Goal: Task Accomplishment & Management: Use online tool/utility

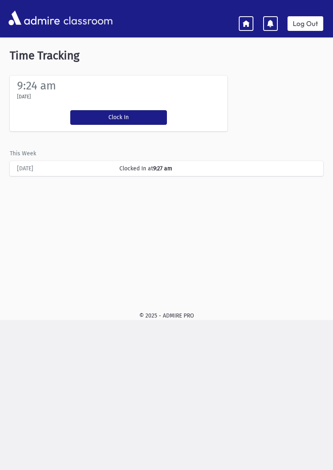
click at [92, 113] on button "Clock In" at bounding box center [118, 117] width 97 height 15
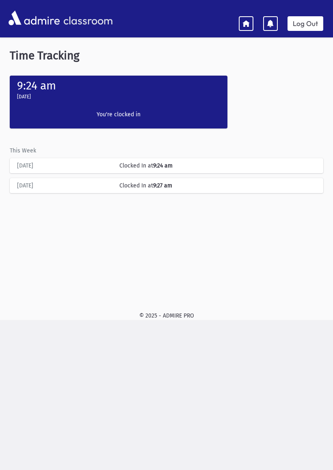
click at [246, 25] on icon at bounding box center [246, 23] width 7 height 7
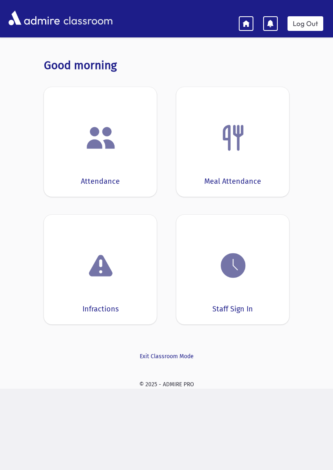
click at [92, 152] on img at bounding box center [100, 137] width 31 height 31
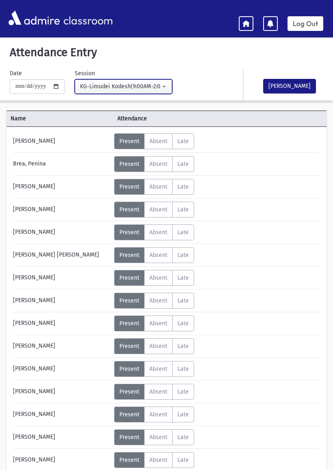
click at [92, 87] on div "KG-Limudei Kodesh(9:00AM-2:00PM)" at bounding box center [120, 86] width 80 height 9
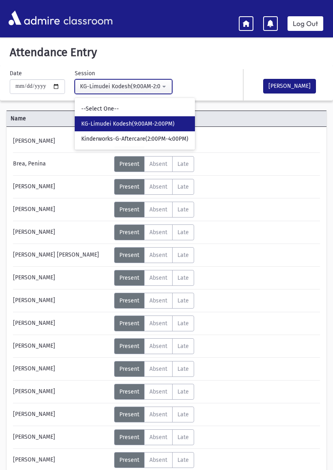
click at [90, 82] on div "KG-Limudei Kodesh(9:00AM-2:00PM)" at bounding box center [120, 86] width 80 height 9
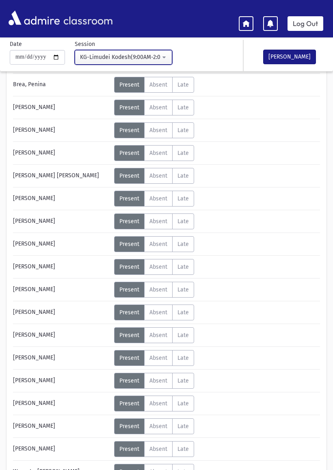
scroll to position [139, 0]
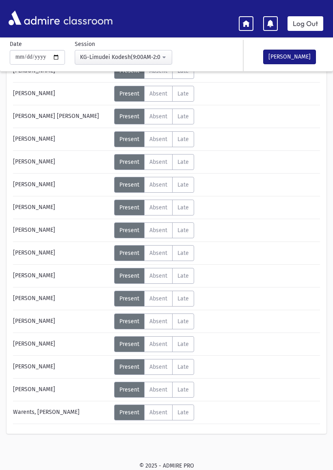
click at [159, 368] on span "Absent" at bounding box center [159, 366] width 18 height 7
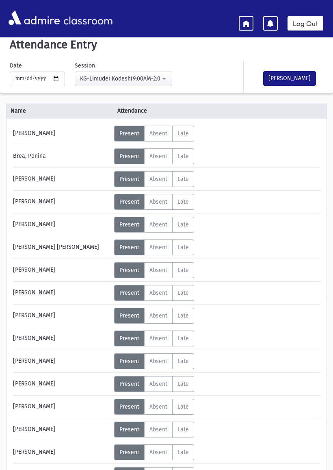
scroll to position [0, 0]
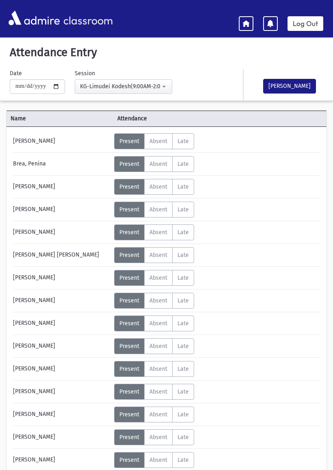
click at [158, 343] on span "Absent" at bounding box center [159, 346] width 18 height 7
click at [281, 87] on button "[PERSON_NAME]" at bounding box center [289, 86] width 53 height 15
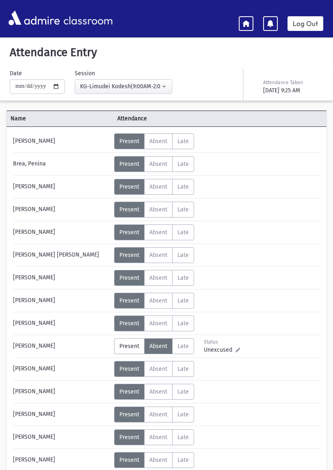
click at [310, 21] on link "Log Out" at bounding box center [306, 23] width 36 height 15
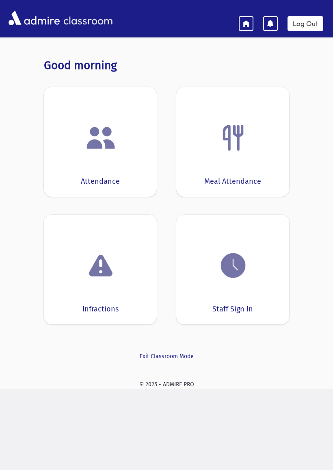
click at [232, 263] on img at bounding box center [233, 265] width 31 height 31
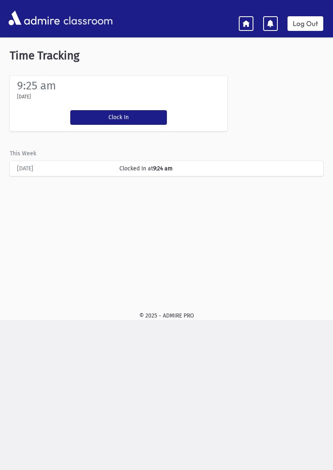
click at [82, 120] on button "Clock In" at bounding box center [118, 117] width 97 height 15
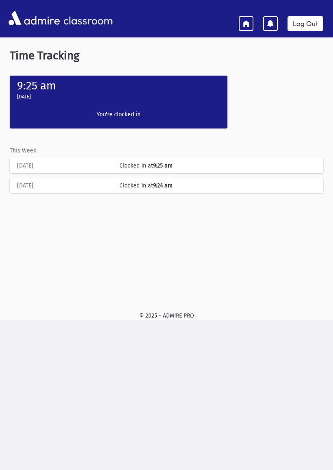
click at [246, 21] on icon at bounding box center [246, 23] width 7 height 7
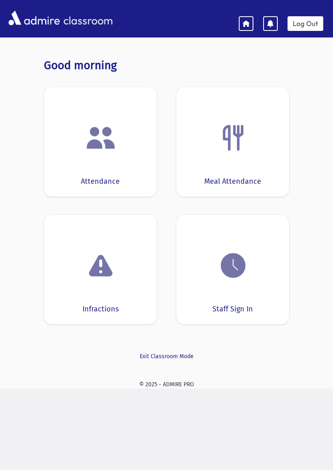
click at [227, 144] on img at bounding box center [233, 137] width 31 height 31
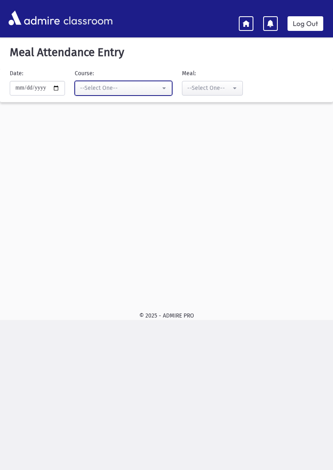
click at [106, 91] on div "--Select One--" at bounding box center [120, 88] width 80 height 9
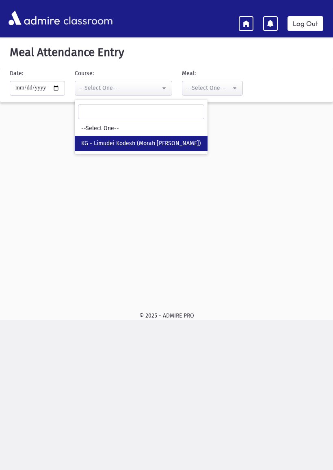
click at [85, 139] on span "KG - Limudei Kodesh (Morah Leah Greenfield)" at bounding box center [141, 143] width 120 height 8
select select "***"
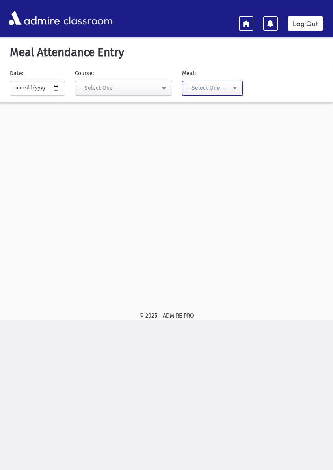
click at [200, 90] on div "--Select One--" at bounding box center [209, 88] width 44 height 9
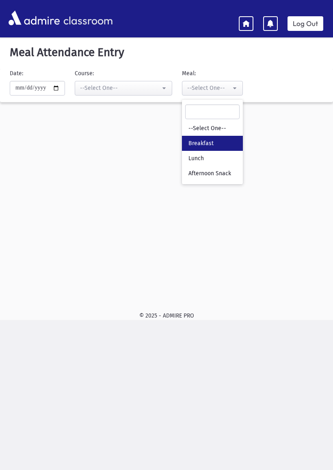
click at [184, 136] on link "Breakfast" at bounding box center [212, 143] width 61 height 15
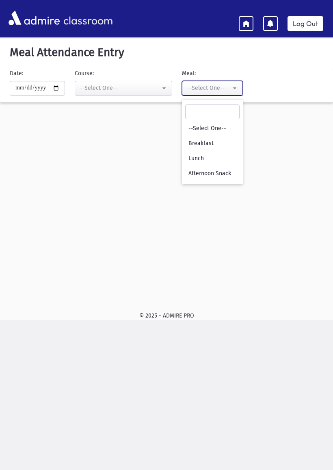
select select "*"
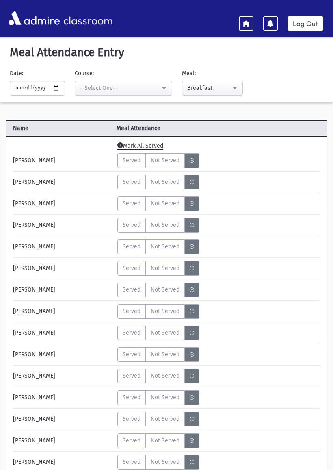
click at [141, 143] on span "Mark All Served" at bounding box center [140, 145] width 46 height 7
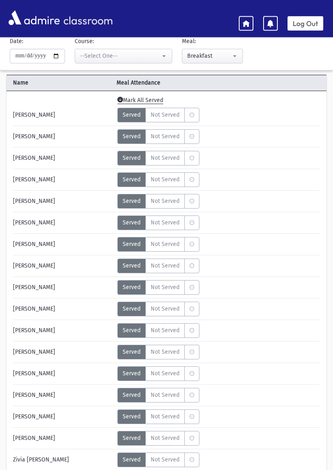
scroll to position [129, 0]
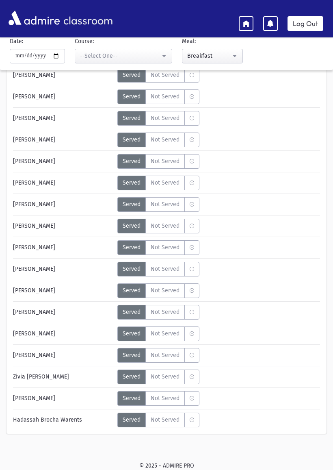
click at [163, 373] on span "Not Served" at bounding box center [165, 376] width 29 height 9
click at [166, 225] on span "Not Served" at bounding box center [165, 226] width 29 height 9
